Goal: Check status: Check status

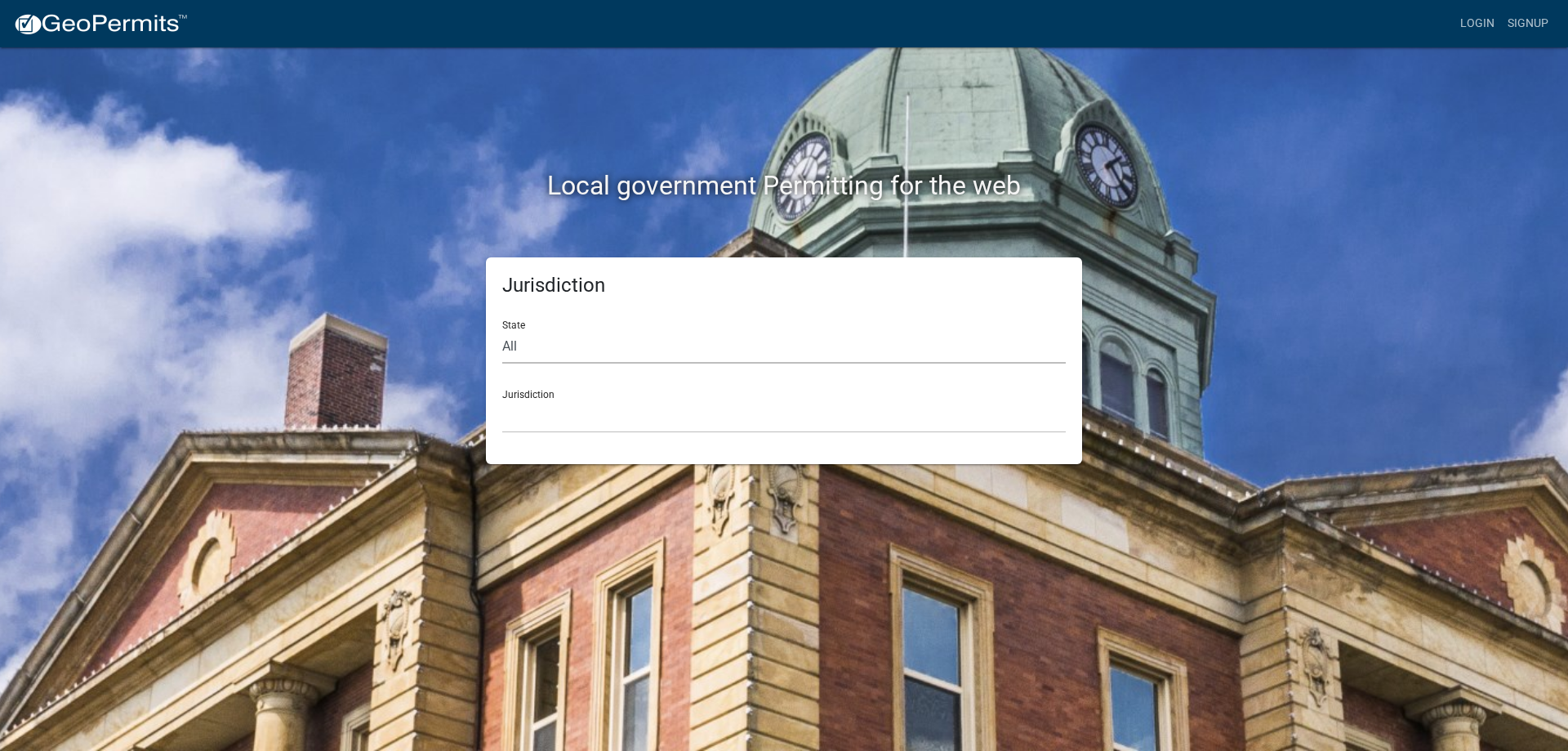
click at [567, 352] on select "All [US_STATE] [US_STATE] [US_STATE] [US_STATE] [US_STATE] [US_STATE] [US_STATE…" at bounding box center [784, 347] width 564 height 33
select select "[US_STATE]"
click at [503, 330] on select "All [US_STATE] [US_STATE] [US_STATE] [US_STATE] [US_STATE] [US_STATE] [US_STATE…" at bounding box center [784, 347] width 564 height 33
click at [575, 418] on select "[GEOGRAPHIC_DATA], [US_STATE] [GEOGRAPHIC_DATA], [US_STATE] [GEOGRAPHIC_DATA], …" at bounding box center [784, 416] width 564 height 33
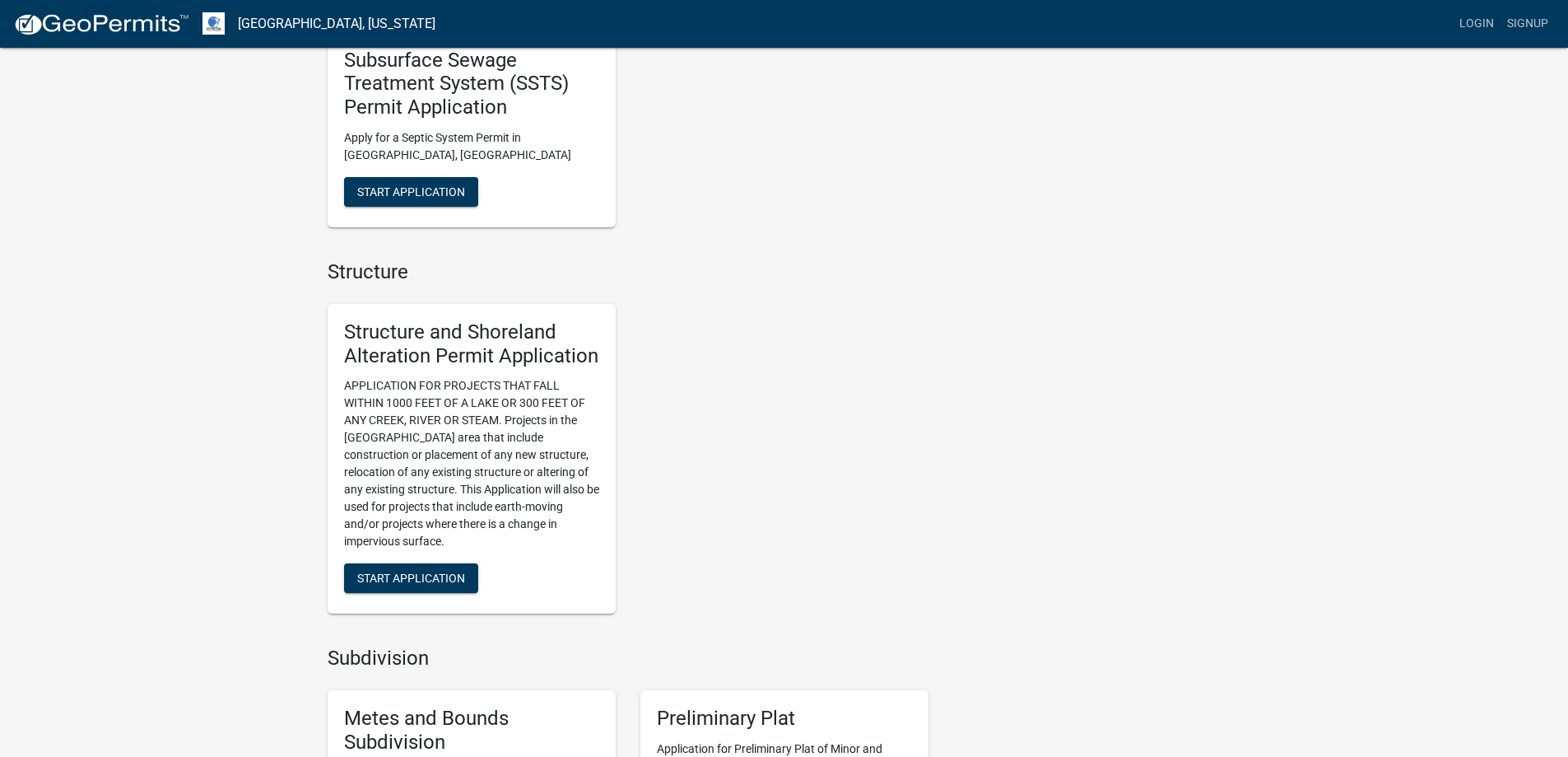
scroll to position [906, 0]
click at [428, 577] on span "Start Application" at bounding box center [411, 579] width 108 height 13
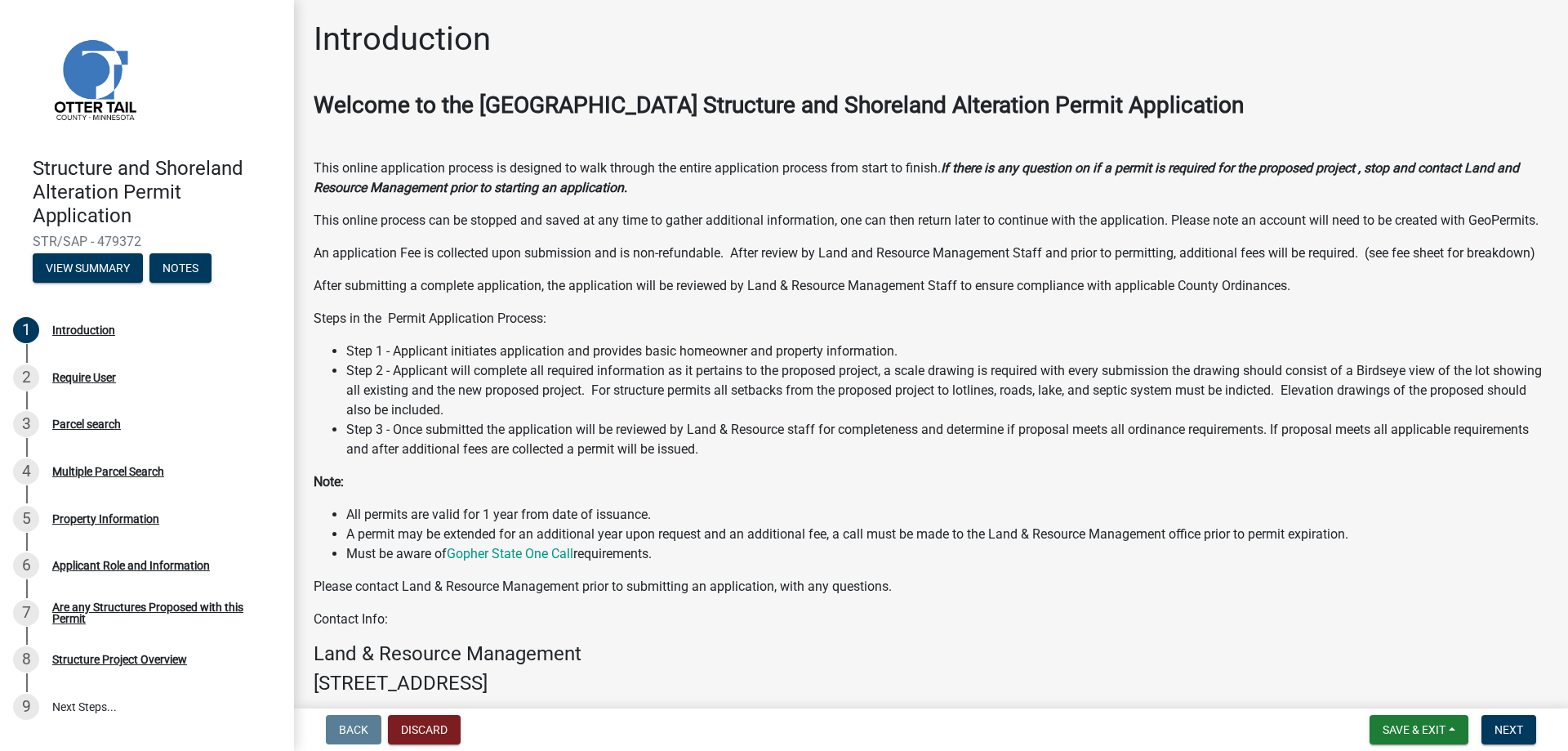
click at [766, 49] on div "Introduction" at bounding box center [931, 45] width 1235 height 53
click at [434, 731] on button "Discard" at bounding box center [424, 730] width 73 height 30
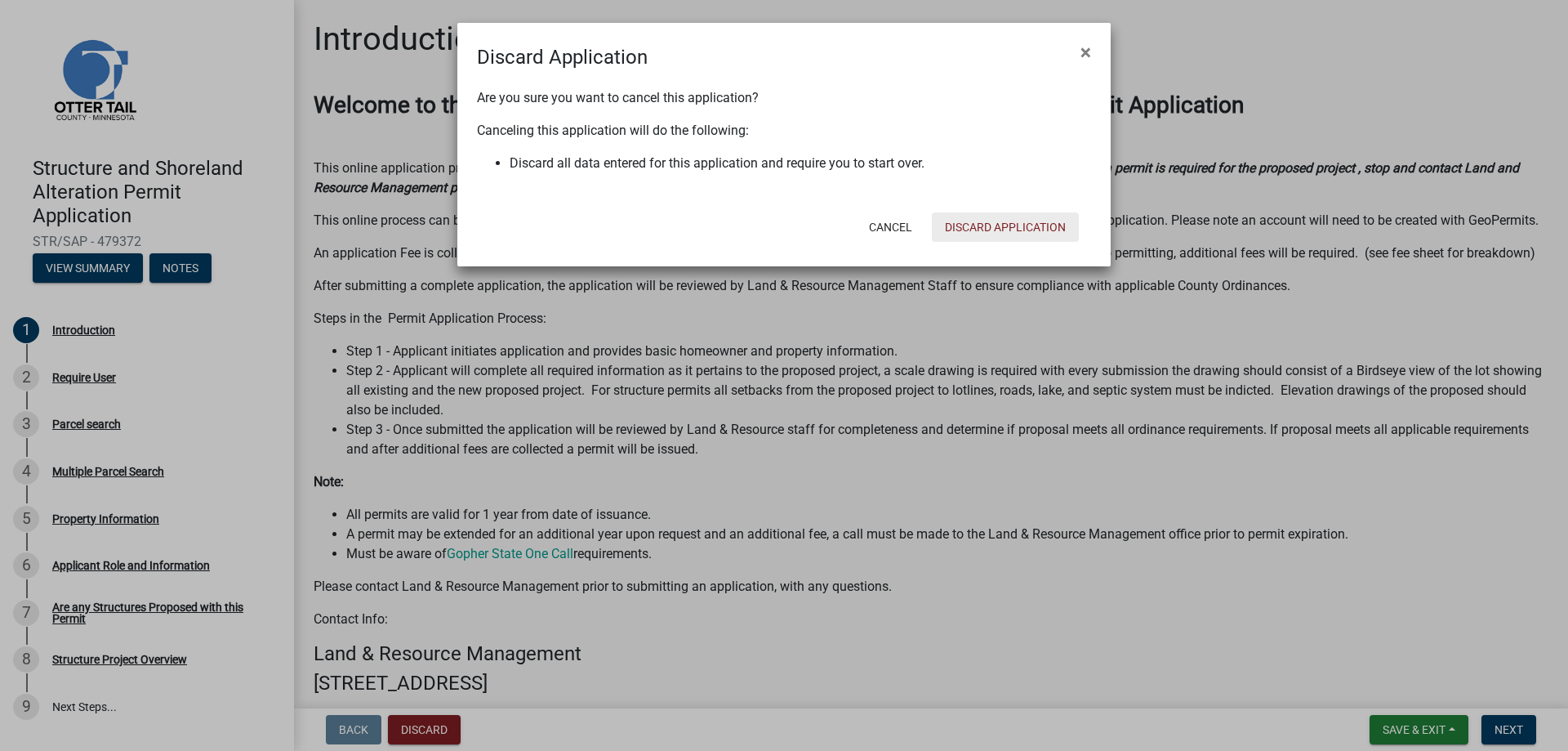
click at [976, 227] on button "Discard Application" at bounding box center [1005, 227] width 147 height 30
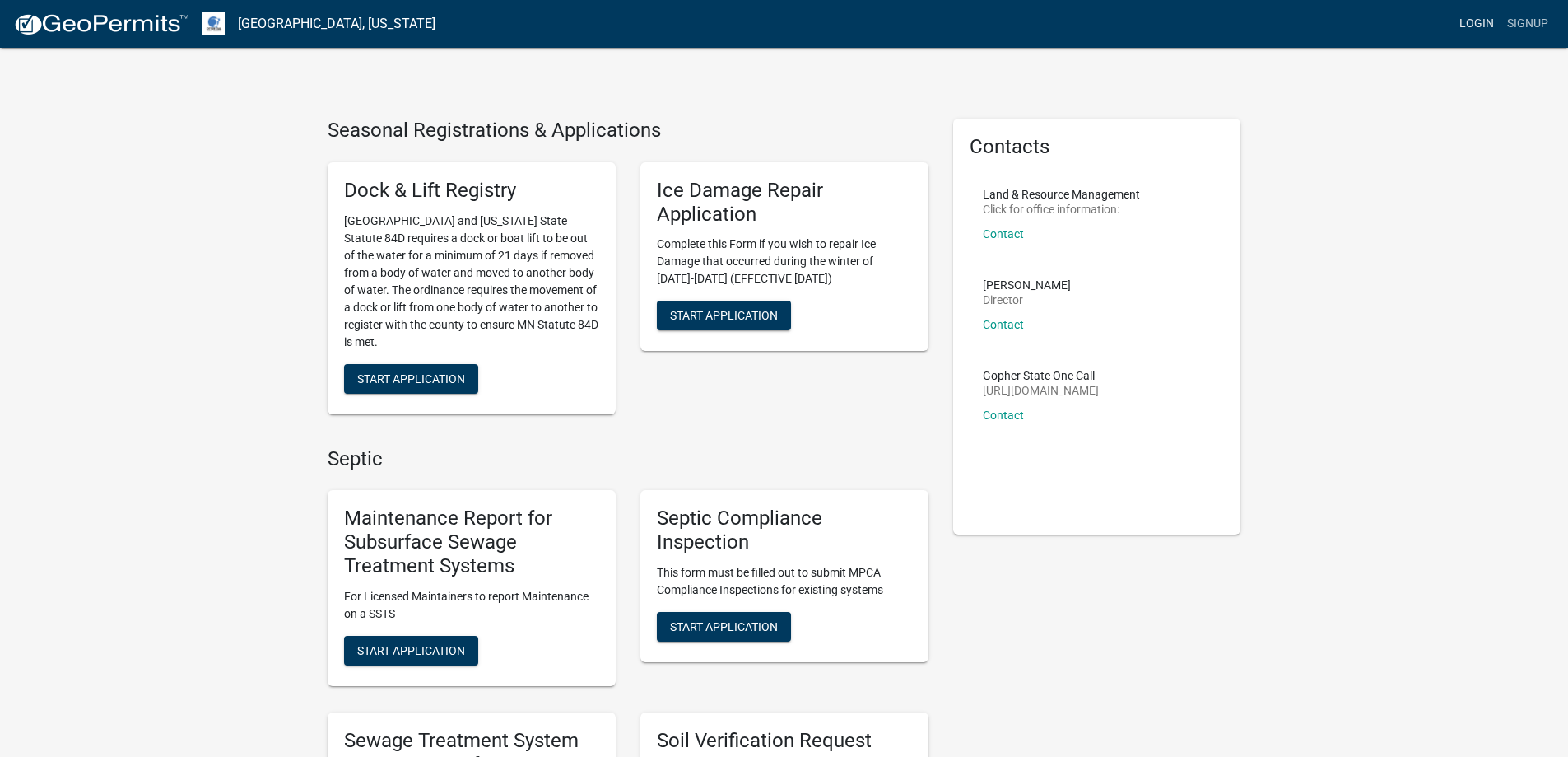
click at [1486, 21] on link "Login" at bounding box center [1476, 24] width 47 height 32
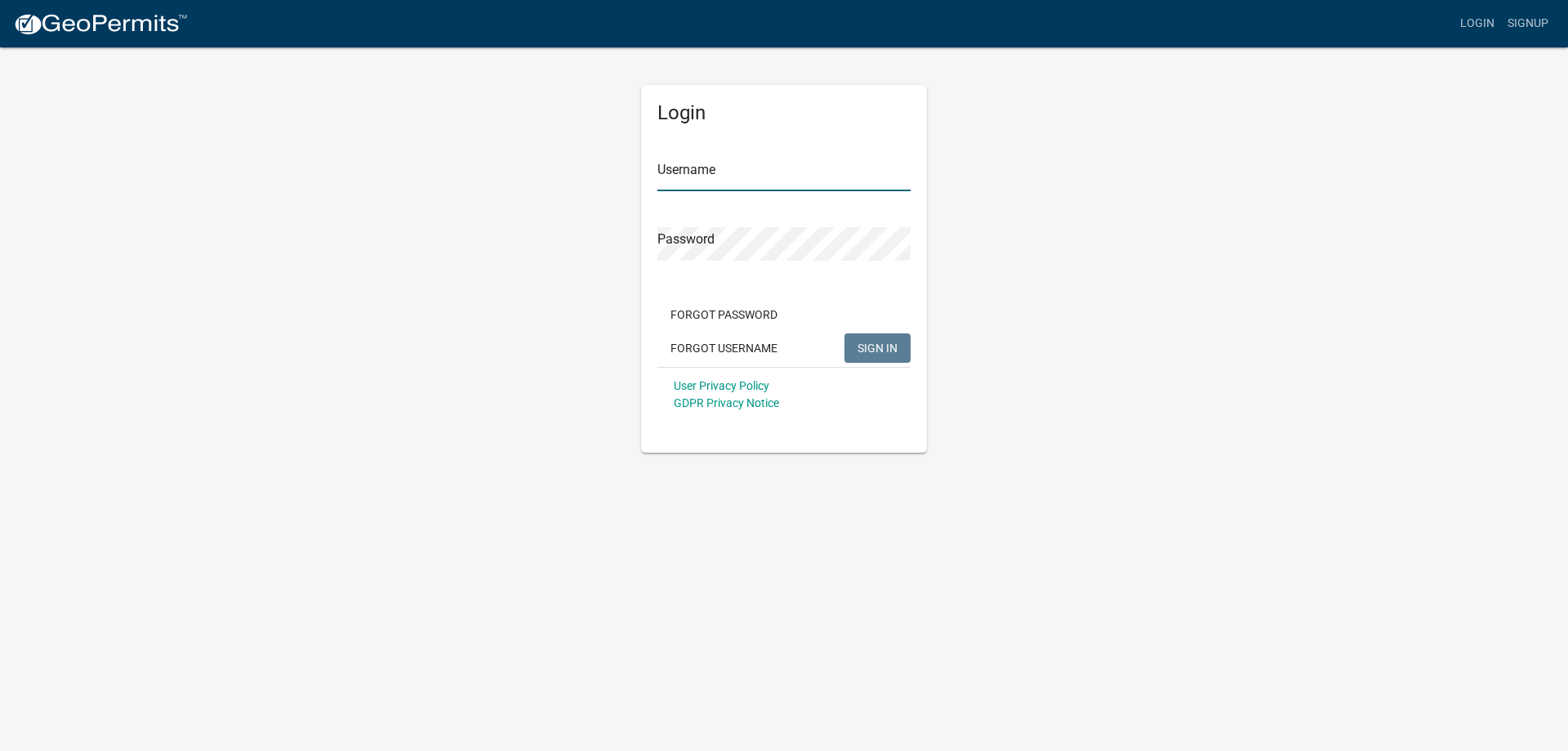
type input "[EMAIL_ADDRESS][DOMAIN_NAME]"
click at [885, 345] on span "SIGN IN" at bounding box center [877, 347] width 40 height 13
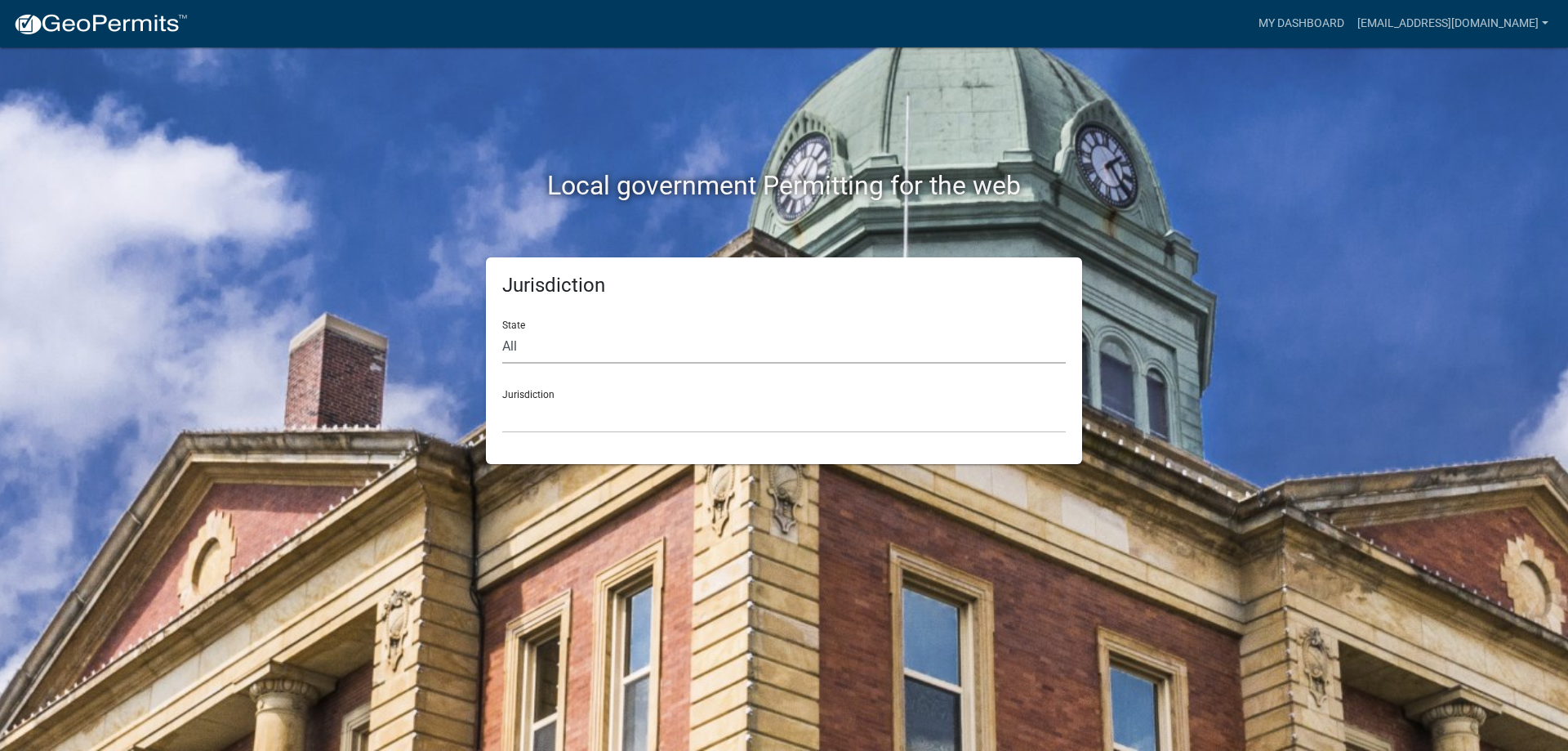
click at [662, 349] on select "All [US_STATE] [US_STATE] [US_STATE] [US_STATE] [US_STATE] [US_STATE] [US_STATE…" at bounding box center [784, 347] width 564 height 33
select select "[US_STATE]"
click at [503, 330] on select "All [US_STATE] [US_STATE] [US_STATE] [US_STATE] [US_STATE] [US_STATE] [US_STATE…" at bounding box center [784, 347] width 564 height 33
click at [588, 425] on select "[GEOGRAPHIC_DATA], [US_STATE] [GEOGRAPHIC_DATA], [US_STATE] [GEOGRAPHIC_DATA], …" at bounding box center [784, 416] width 564 height 33
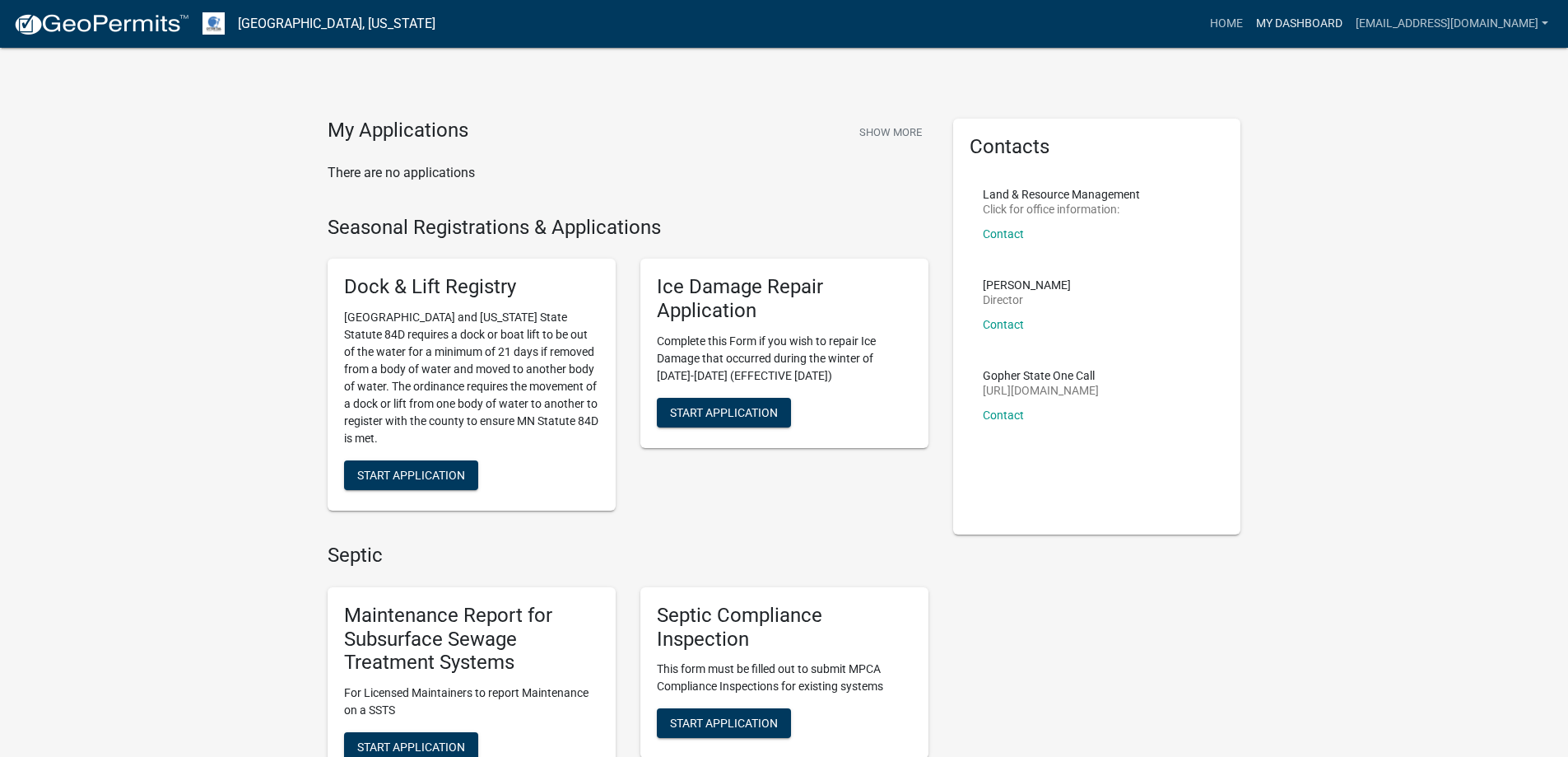
click at [1266, 24] on link "My Dashboard" at bounding box center [1298, 24] width 99 height 32
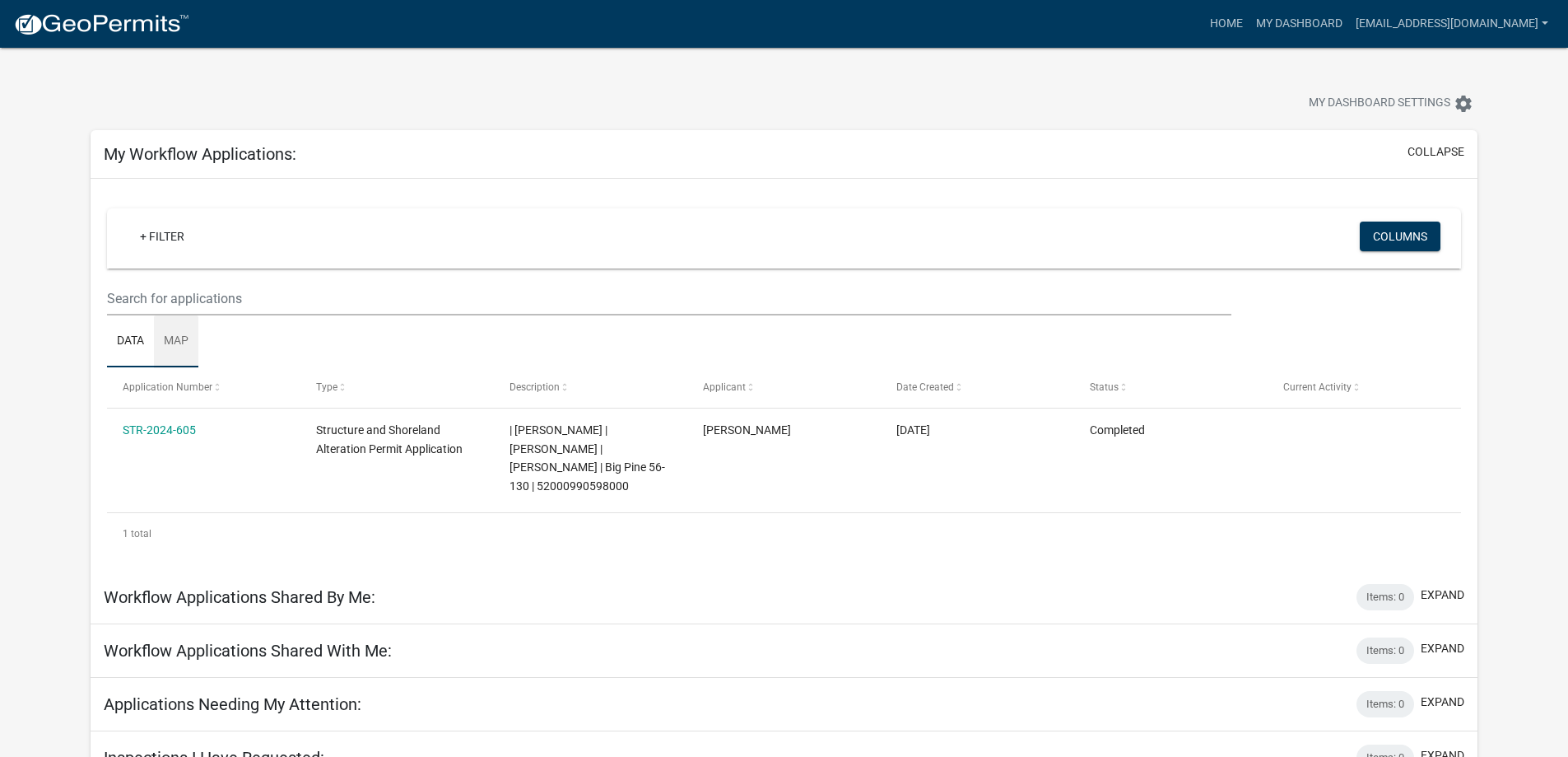
click at [179, 332] on link "Map" at bounding box center [177, 341] width 45 height 53
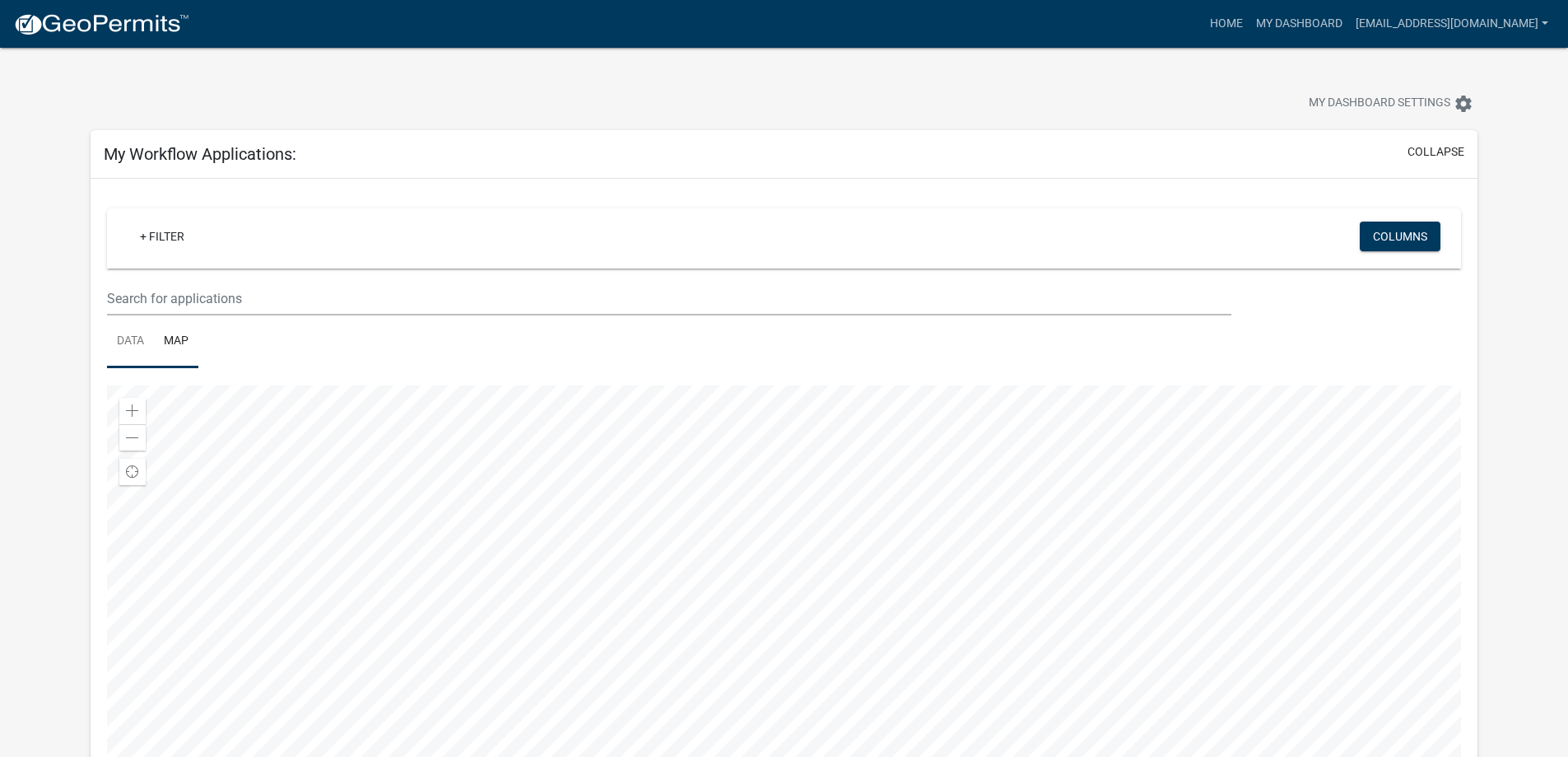
click at [126, 342] on link "Data" at bounding box center [130, 341] width 46 height 53
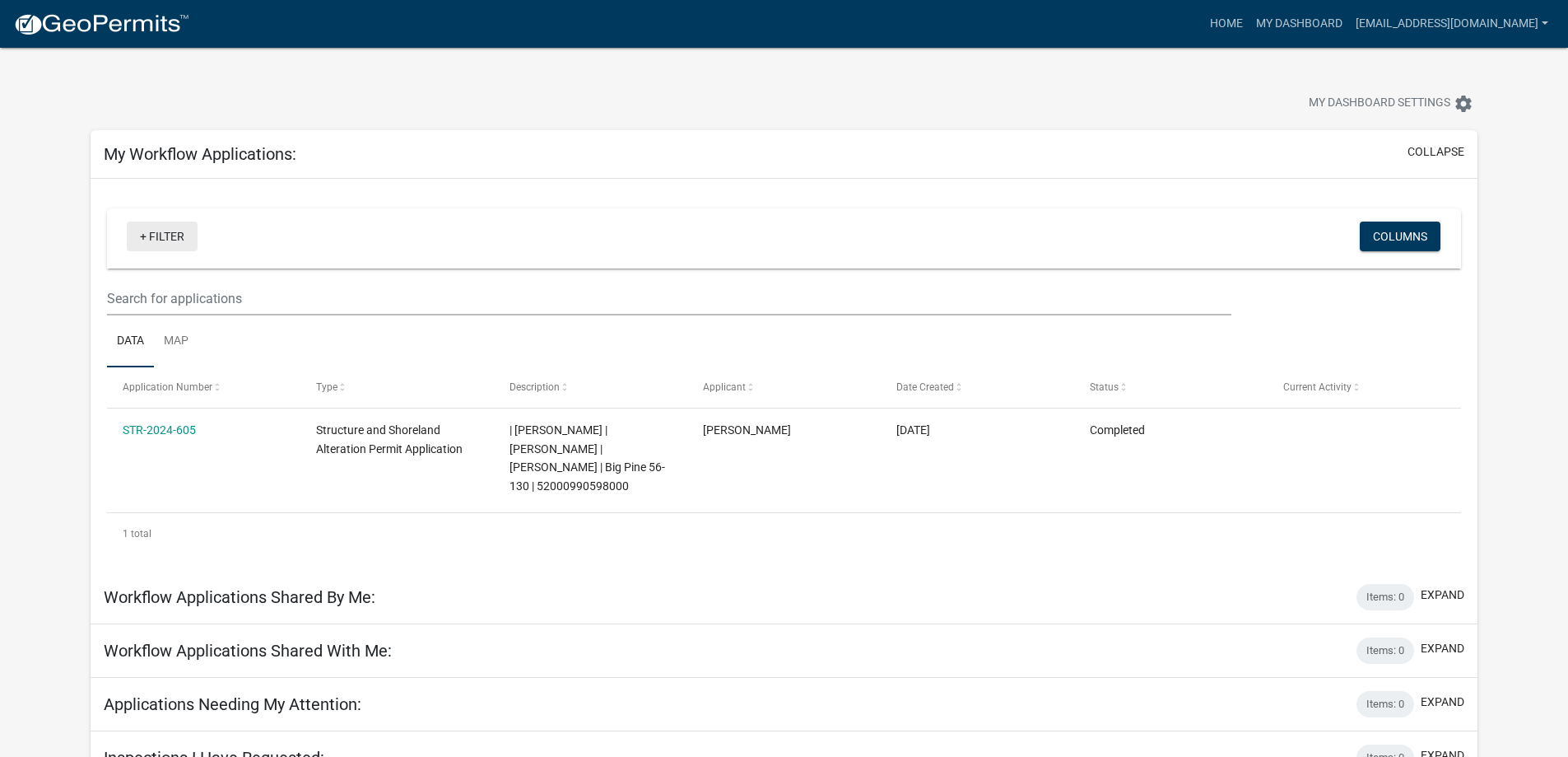
click at [169, 224] on link "+ Filter" at bounding box center [162, 236] width 71 height 30
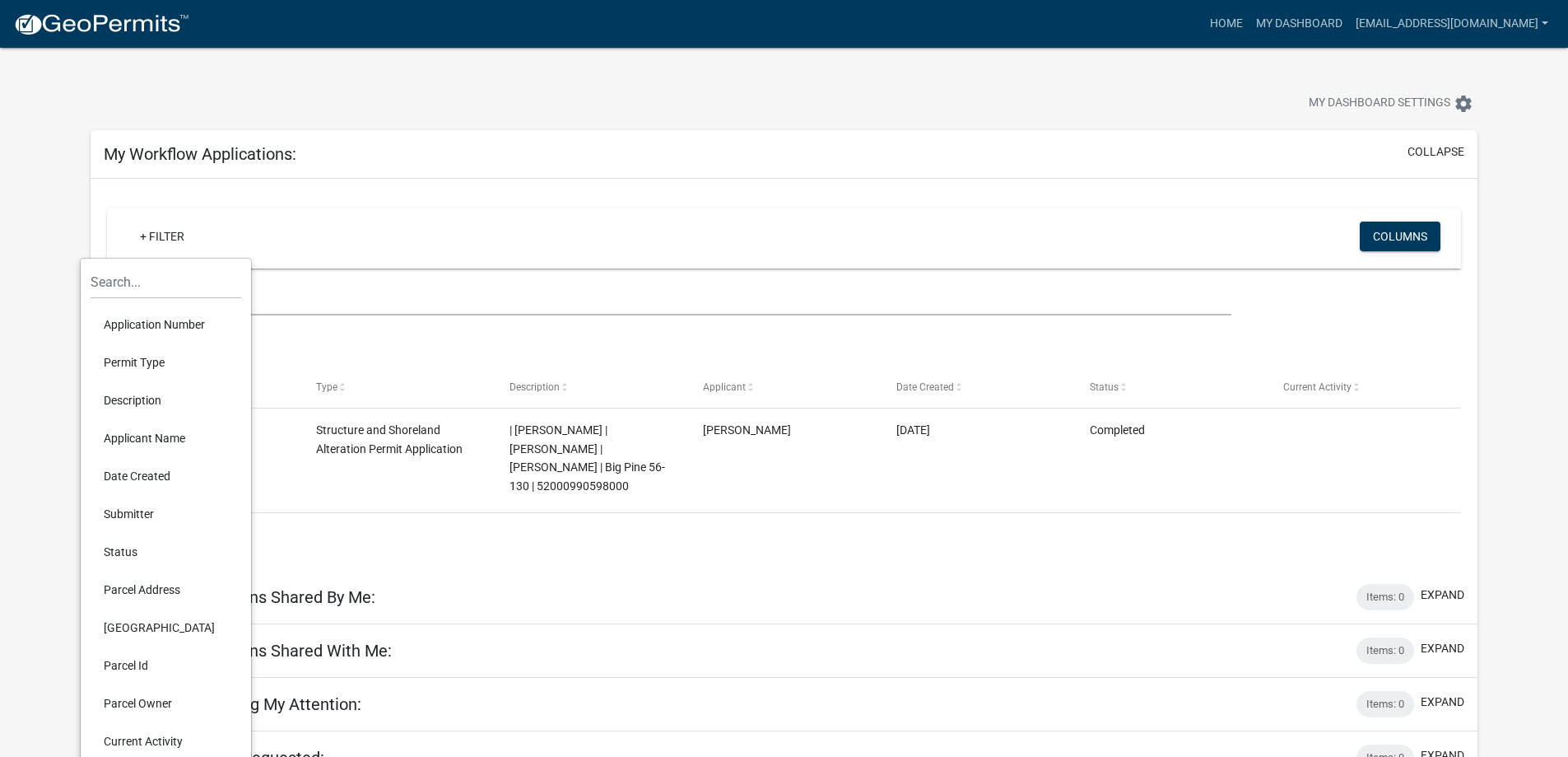
click at [162, 438] on li "Applicant Name" at bounding box center [165, 438] width 151 height 38
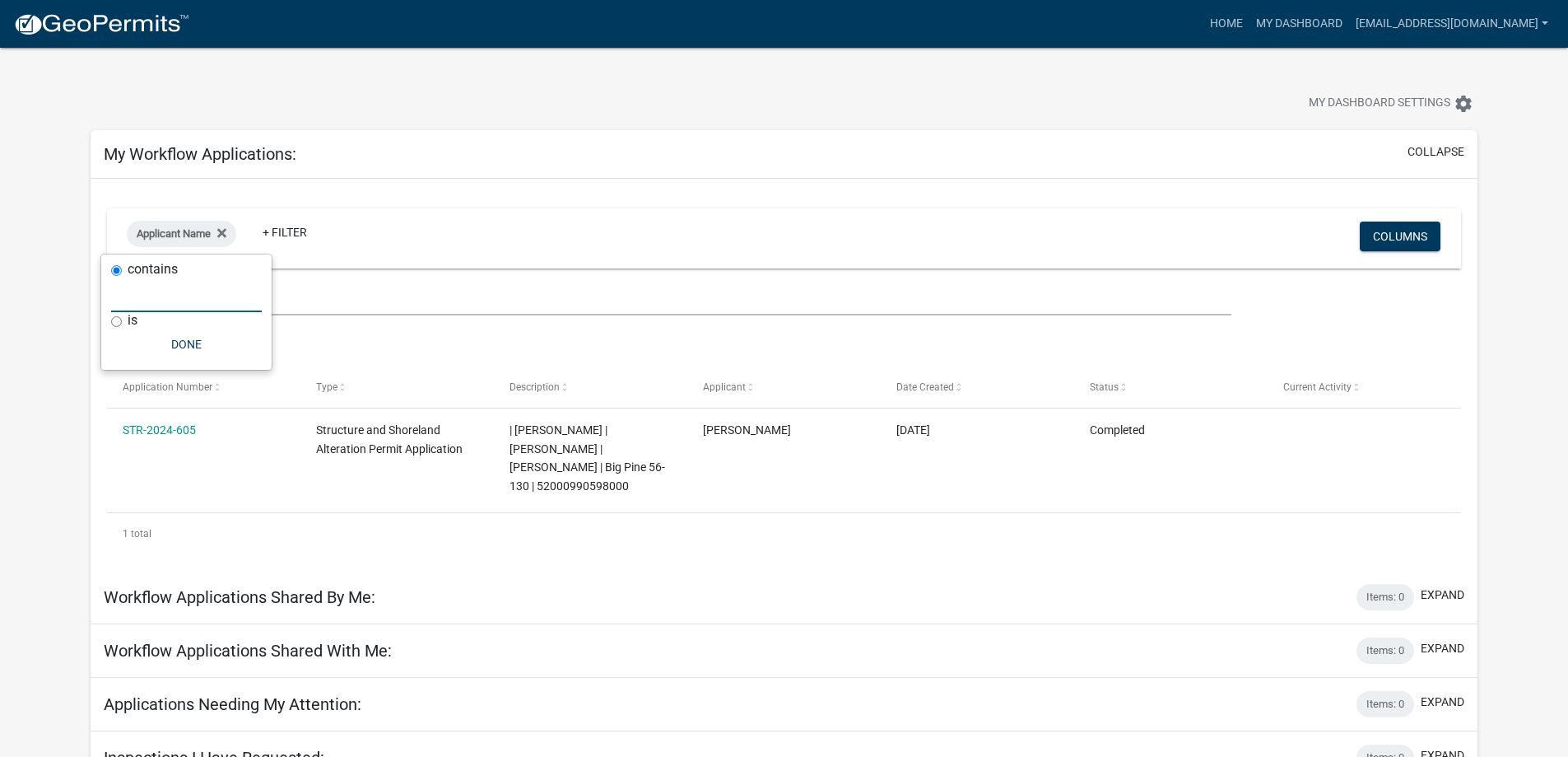
click at [182, 305] on input "text" at bounding box center [187, 295] width 151 height 33
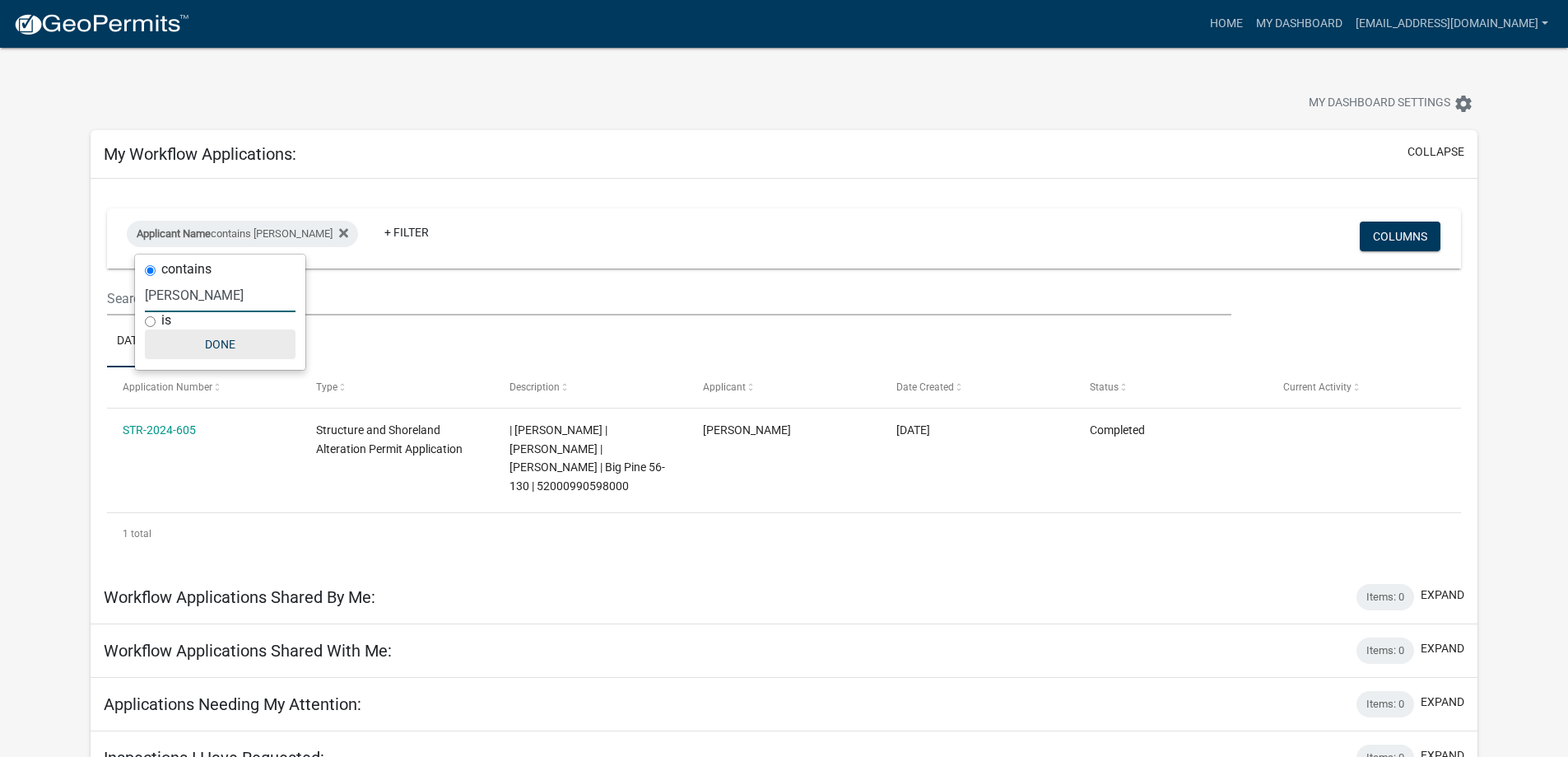
type input "[PERSON_NAME]"
click at [209, 344] on button "Done" at bounding box center [220, 344] width 151 height 30
click at [1383, 238] on button "Columns" at bounding box center [1400, 236] width 81 height 30
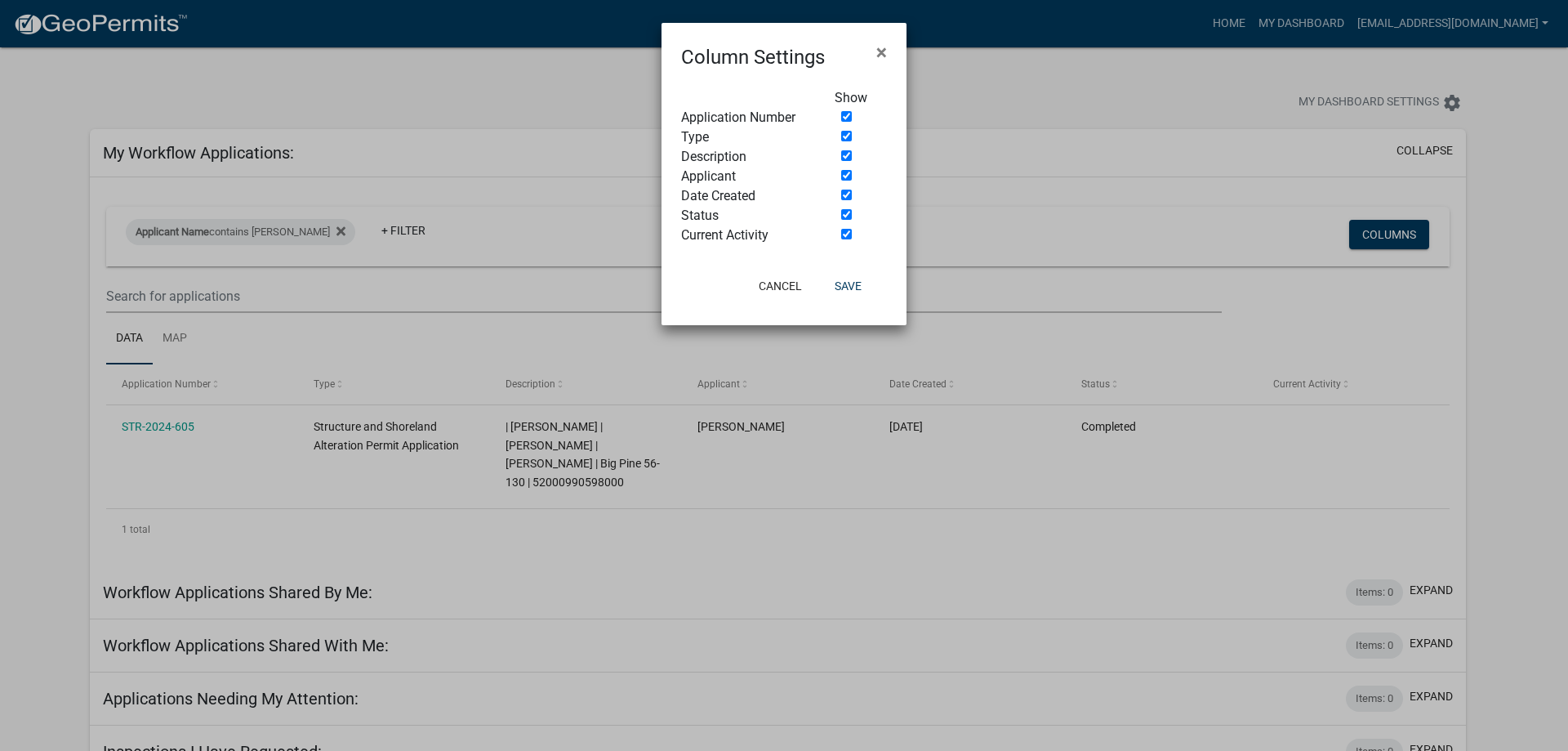
click at [1360, 237] on ngb-modal-window "Column Settings × Show Application Number Type Description Applicant Date Creat…" at bounding box center [784, 376] width 1568 height 751
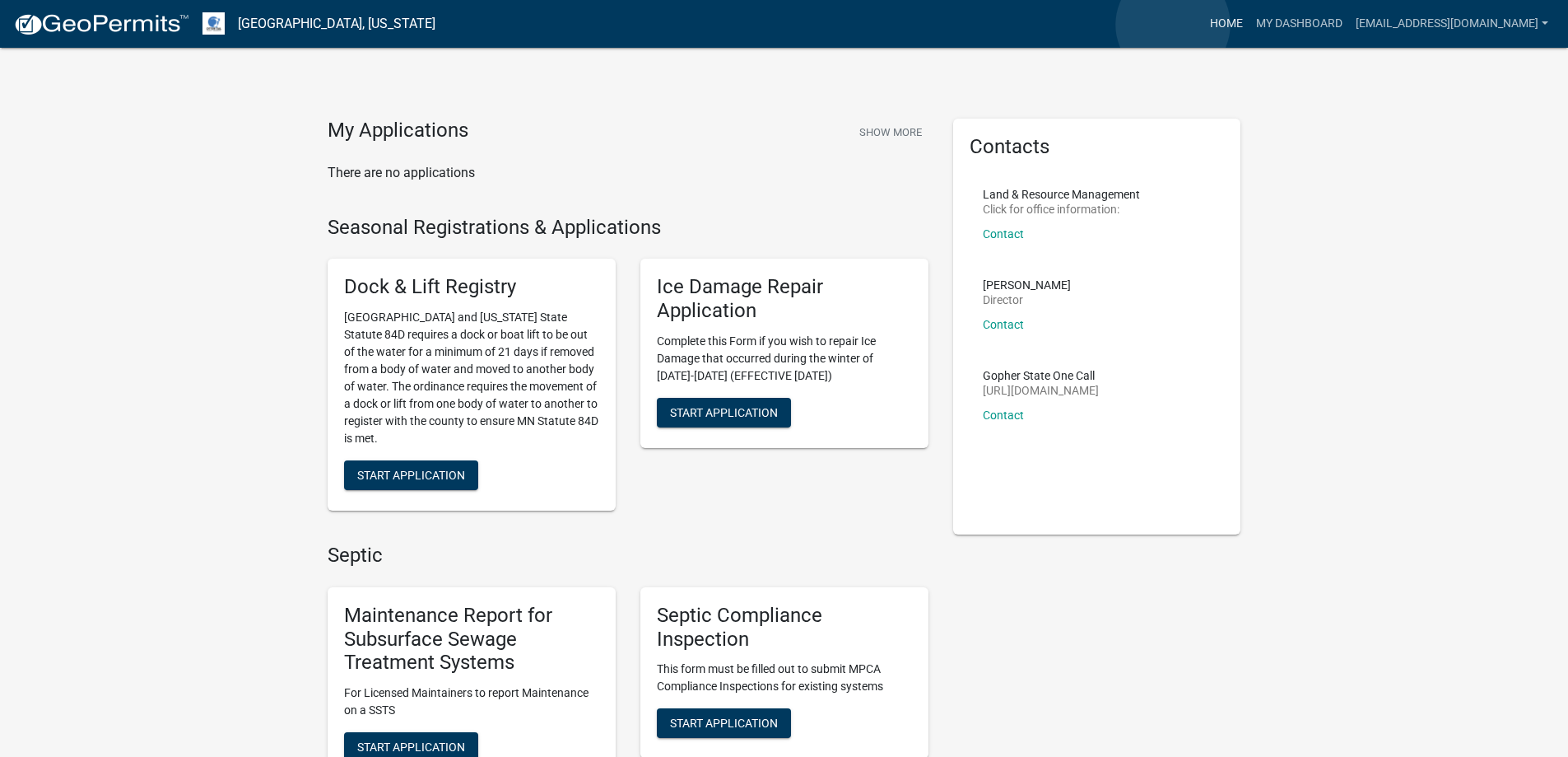
click at [1204, 25] on link "Home" at bounding box center [1227, 24] width 46 height 32
click at [1204, 15] on link "Home" at bounding box center [1227, 24] width 46 height 32
click at [1547, 25] on link "[EMAIL_ADDRESS][DOMAIN_NAME]" at bounding box center [1452, 24] width 205 height 32
click at [1249, 19] on link "My Dashboard" at bounding box center [1298, 24] width 99 height 32
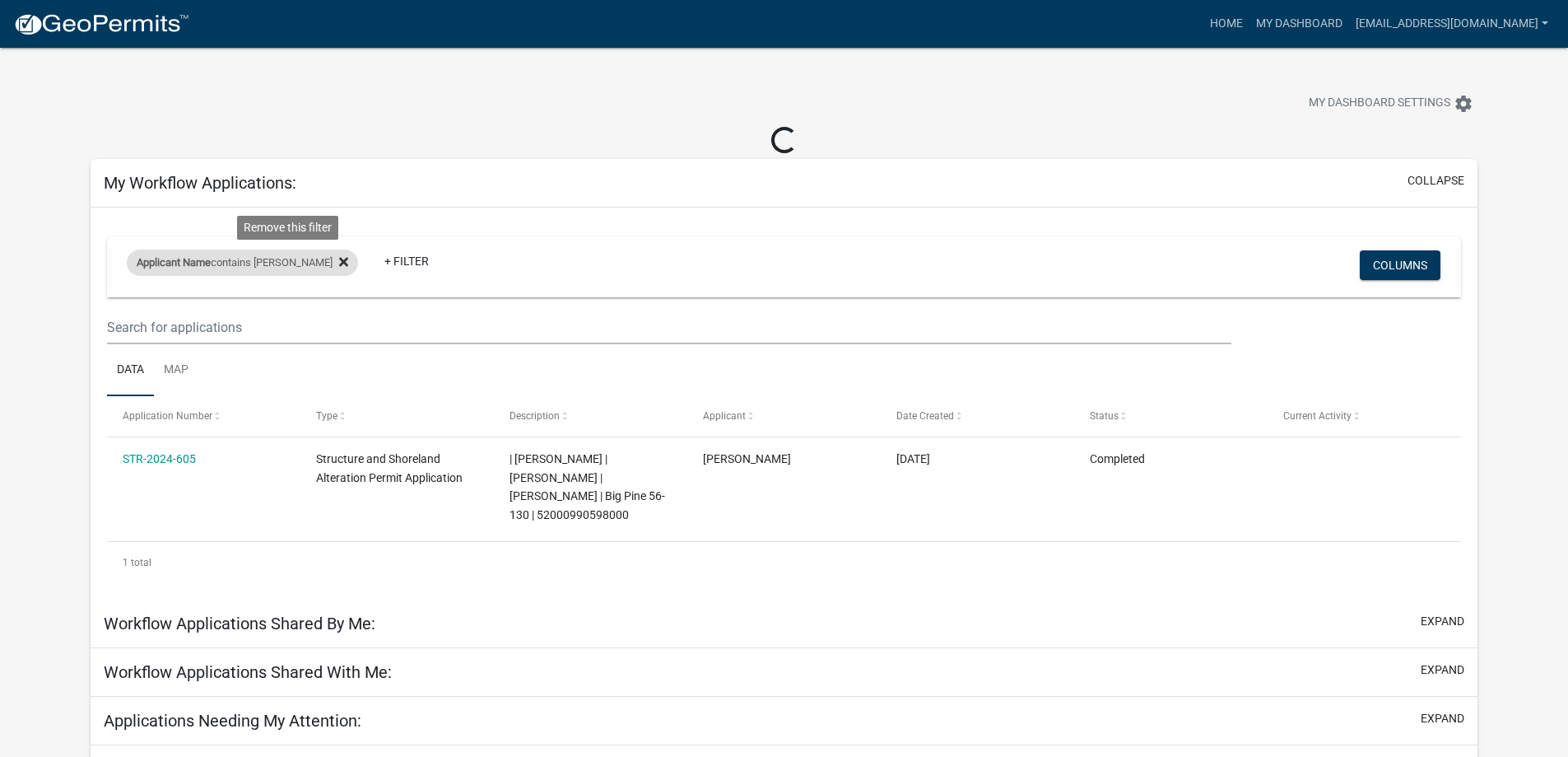
click at [339, 261] on icon at bounding box center [344, 261] width 9 height 9
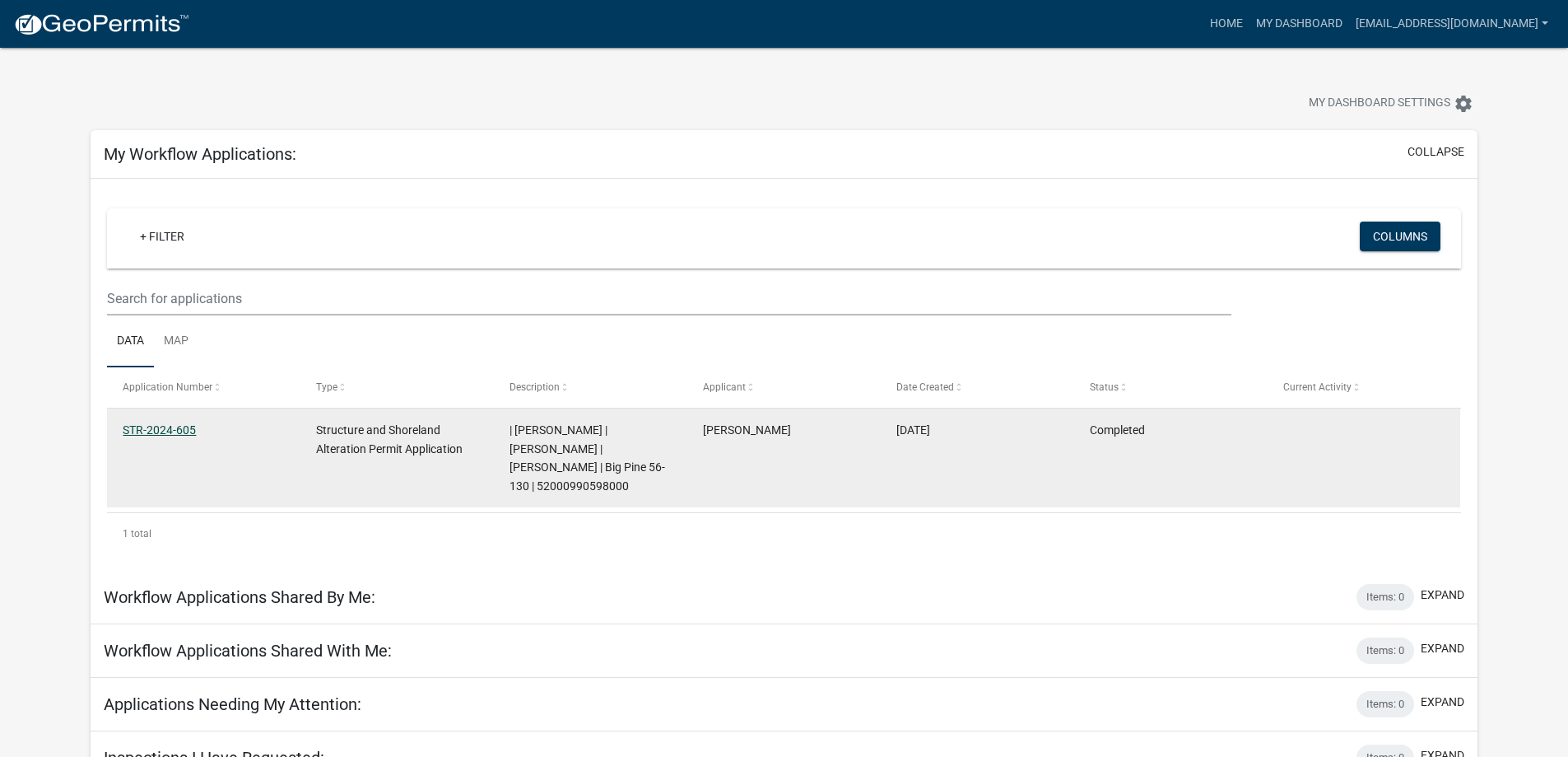
click at [191, 433] on link "STR-2024-605" at bounding box center [159, 430] width 73 height 13
